Goal: Transaction & Acquisition: Purchase product/service

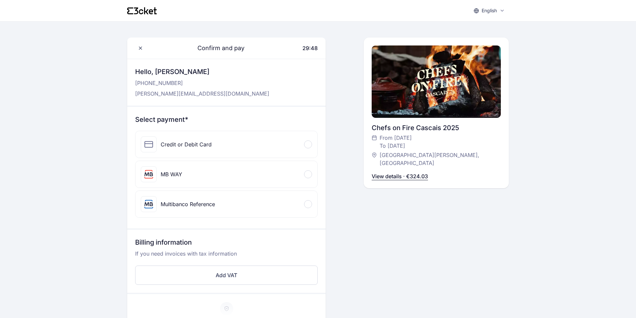
click at [215, 145] on div "Credit or Debit Card" at bounding box center [227, 144] width 182 height 27
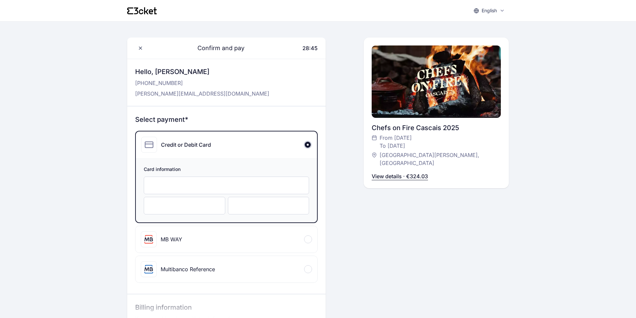
click at [410, 172] on p "View details · €324.03" at bounding box center [400, 176] width 56 height 8
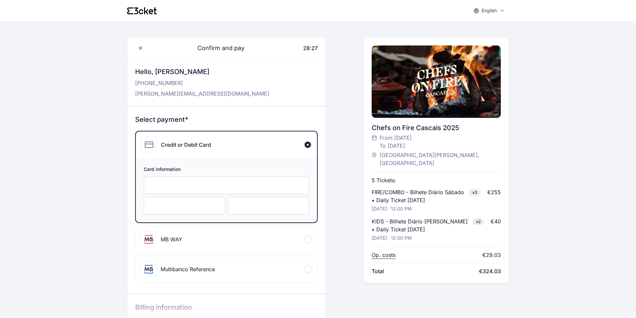
click at [381, 251] on p "Op. costs" at bounding box center [384, 255] width 24 height 8
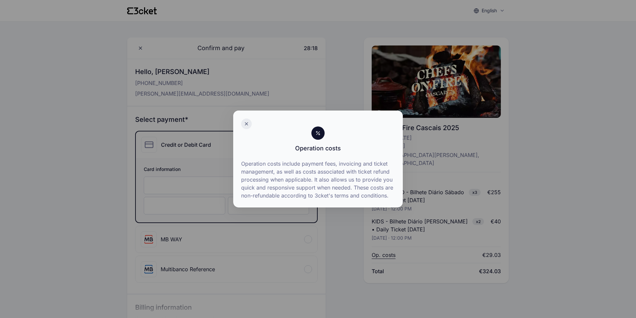
click at [246, 124] on icon at bounding box center [246, 123] width 5 height 5
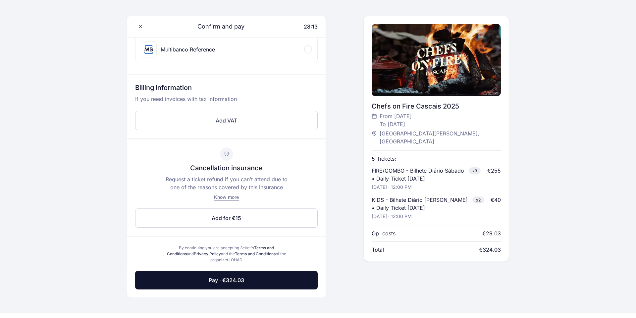
scroll to position [230, 0]
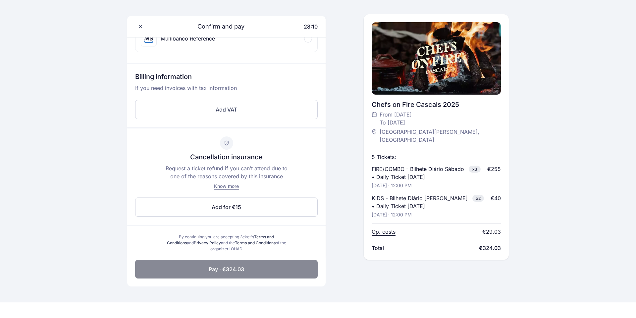
click at [231, 270] on span "Pay · €324.03" at bounding box center [226, 269] width 35 height 8
